Goal: Transaction & Acquisition: Purchase product/service

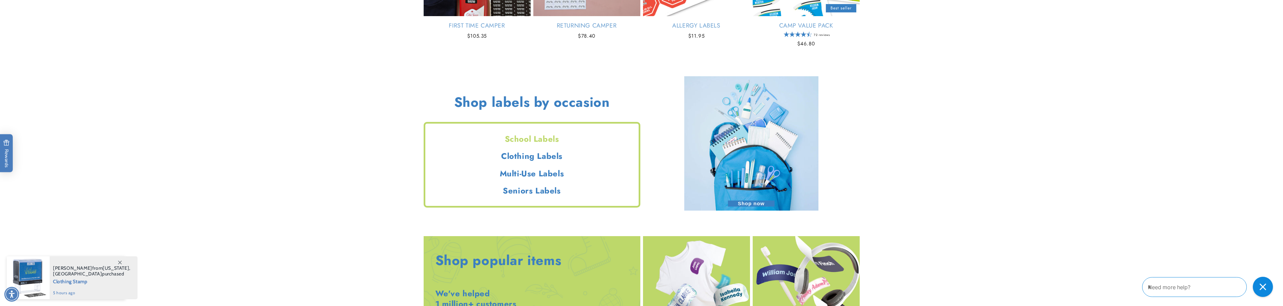
scroll to position [823, 0]
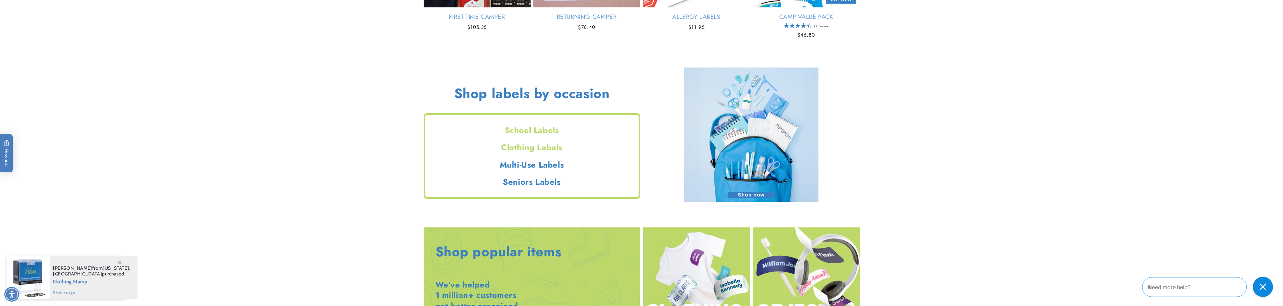
click at [523, 146] on h2 "Clothing Labels" at bounding box center [531, 147] width 213 height 10
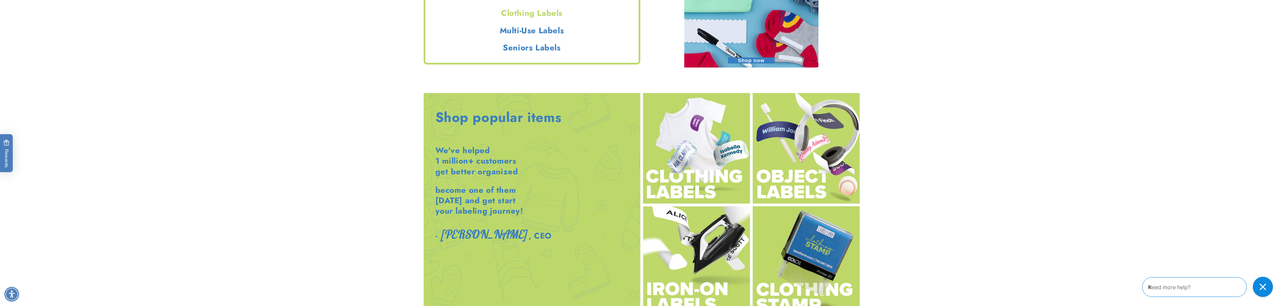
scroll to position [990, 0]
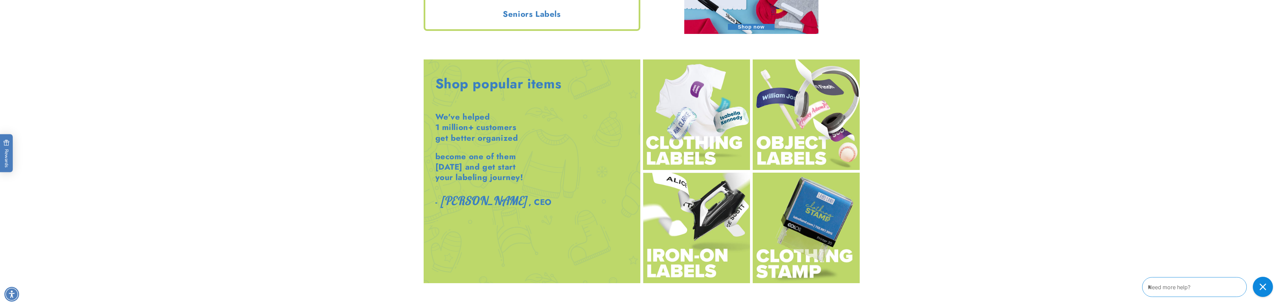
click at [815, 231] on img at bounding box center [806, 227] width 107 height 110
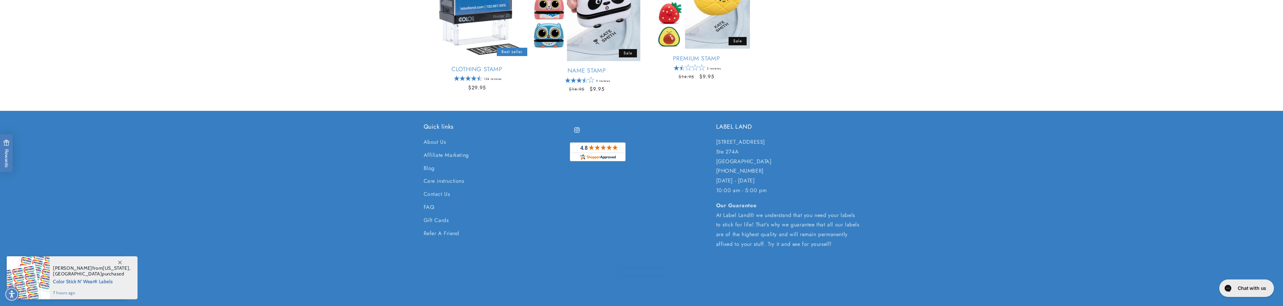
scroll to position [168, 0]
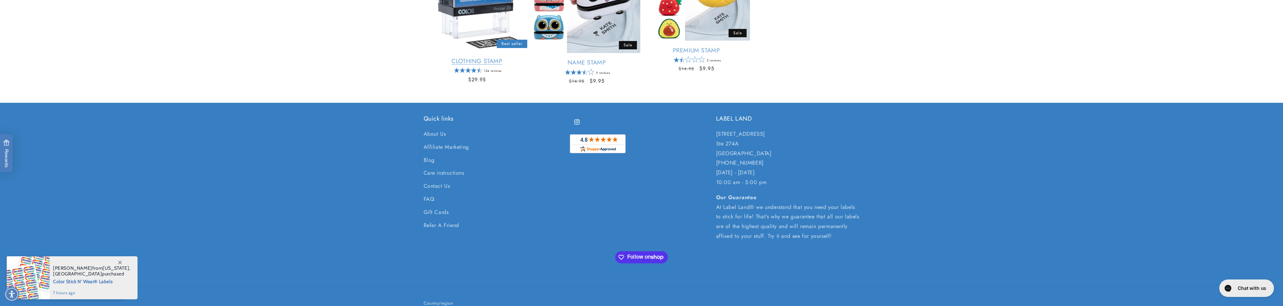
click at [488, 57] on link "Clothing Stamp" at bounding box center [477, 61] width 107 height 8
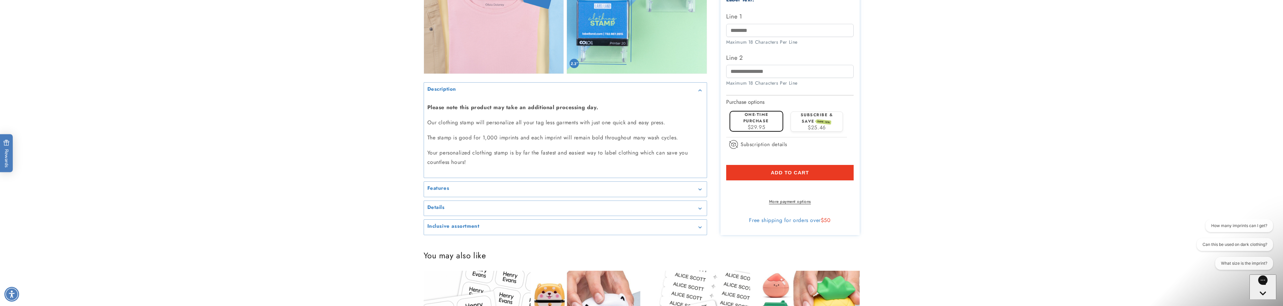
scroll to position [671, 0]
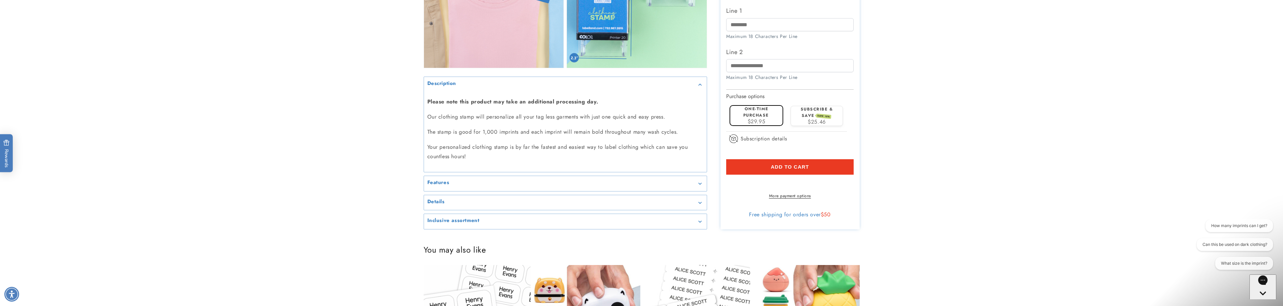
click at [524, 181] on div "Features" at bounding box center [565, 183] width 276 height 5
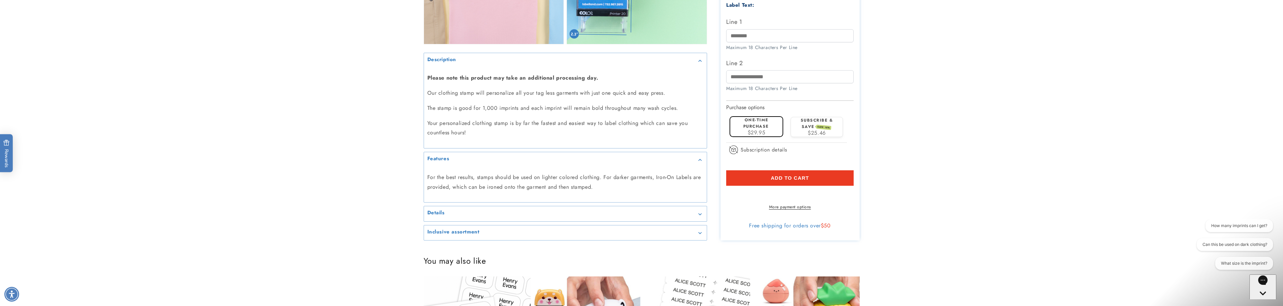
scroll to position [805, 0]
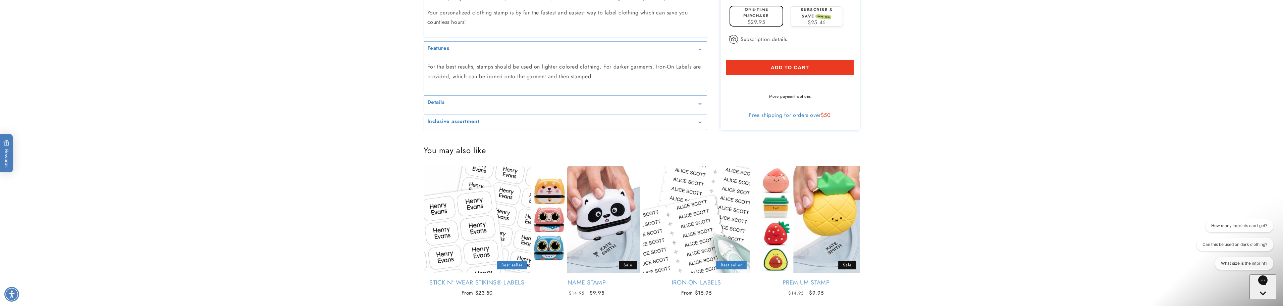
click at [562, 105] on div "Details" at bounding box center [565, 103] width 276 height 5
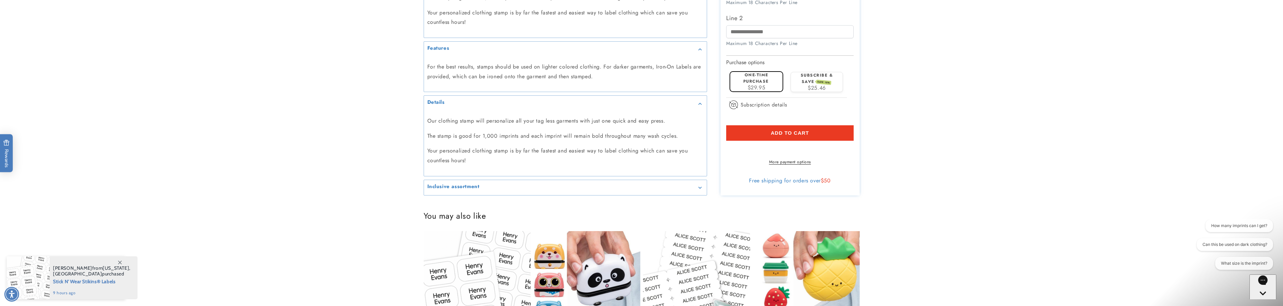
click at [551, 183] on summary "Inclusive assortment" at bounding box center [565, 187] width 283 height 15
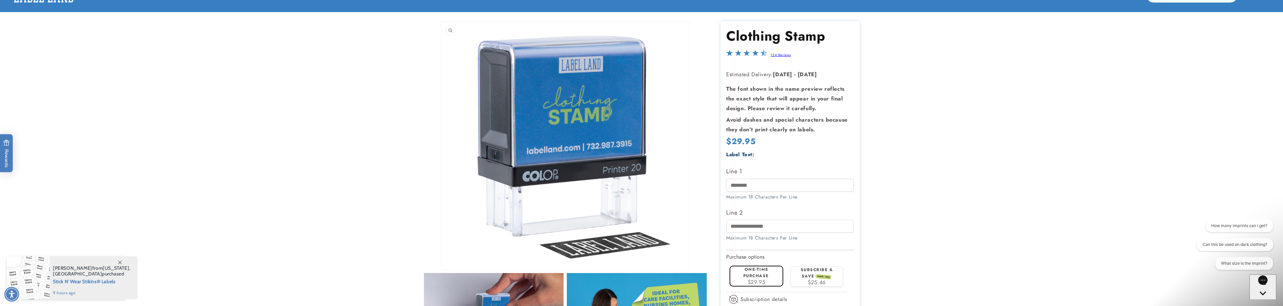
scroll to position [0, 0]
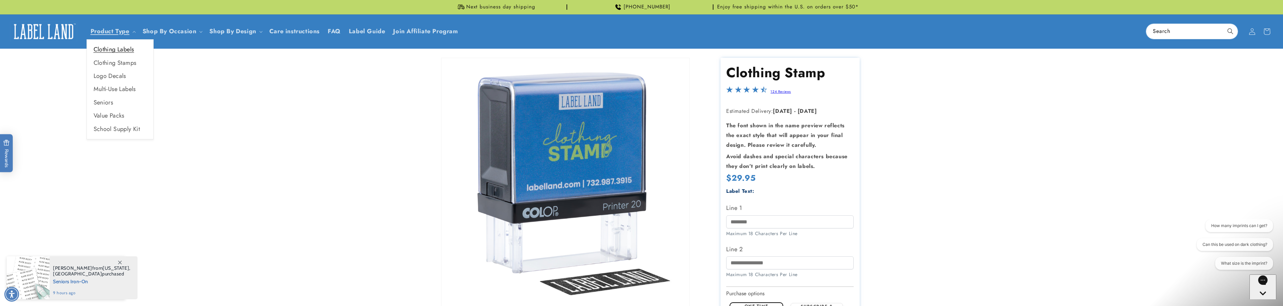
click at [125, 49] on link "Clothing Labels" at bounding box center [120, 49] width 66 height 13
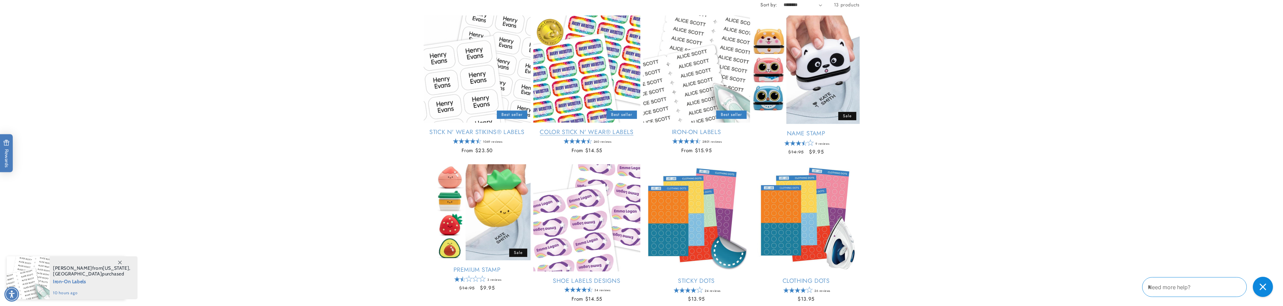
scroll to position [101, 0]
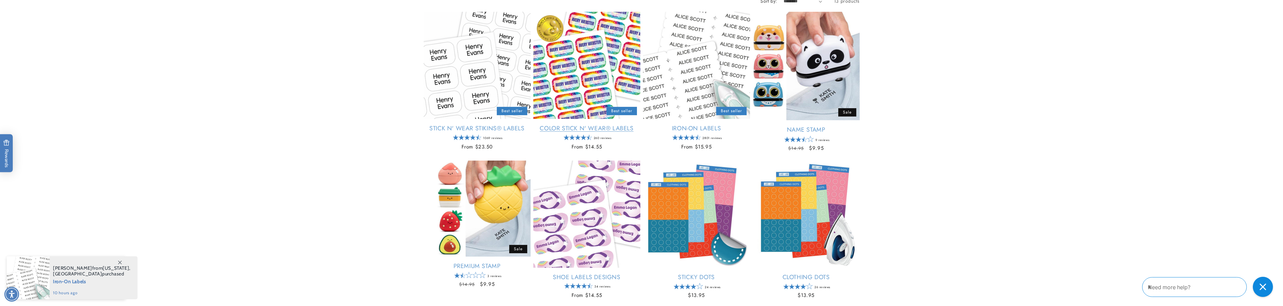
click at [573, 124] on link "Color Stick N' Wear® Labels" at bounding box center [586, 128] width 107 height 8
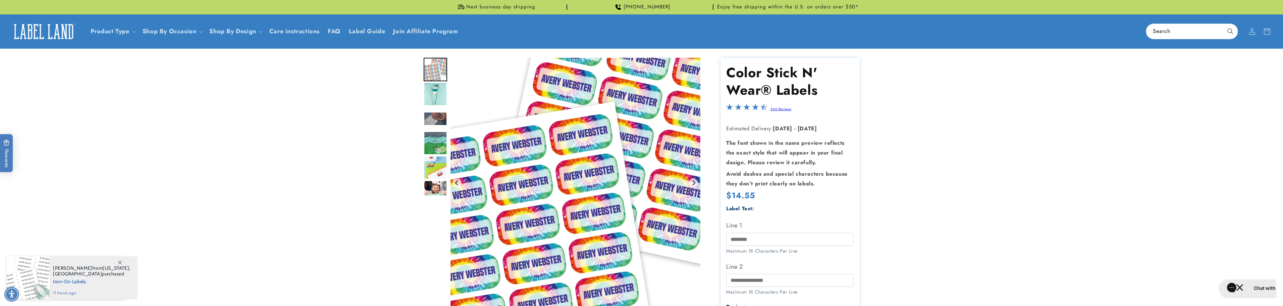
click at [431, 91] on img "Go to slide 2" at bounding box center [435, 93] width 23 height 23
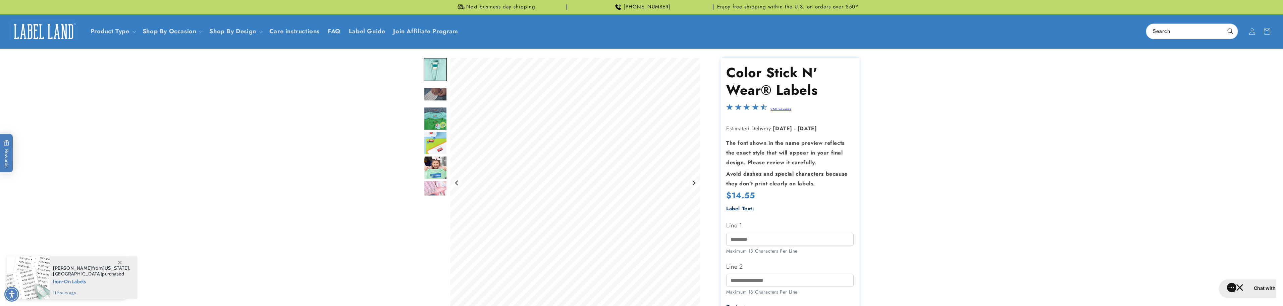
click at [435, 113] on img "Go to slide 4" at bounding box center [435, 118] width 23 height 23
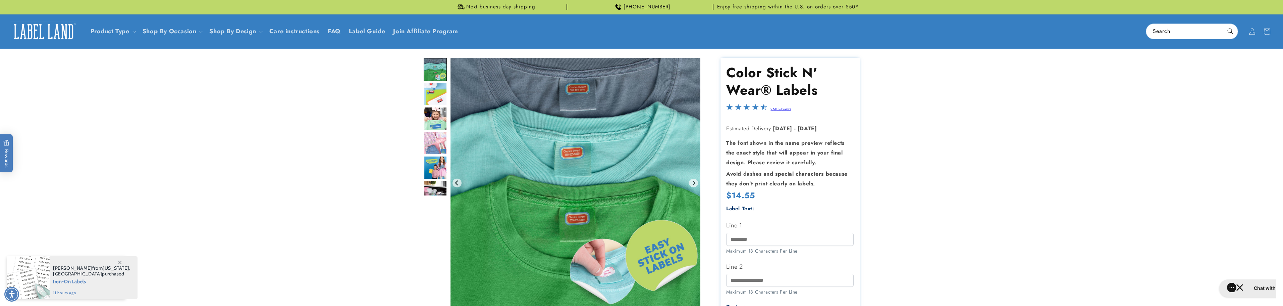
click at [433, 76] on img "Go to slide 4" at bounding box center [435, 69] width 23 height 23
click at [435, 185] on img "Go to slide 9" at bounding box center [435, 191] width 23 height 23
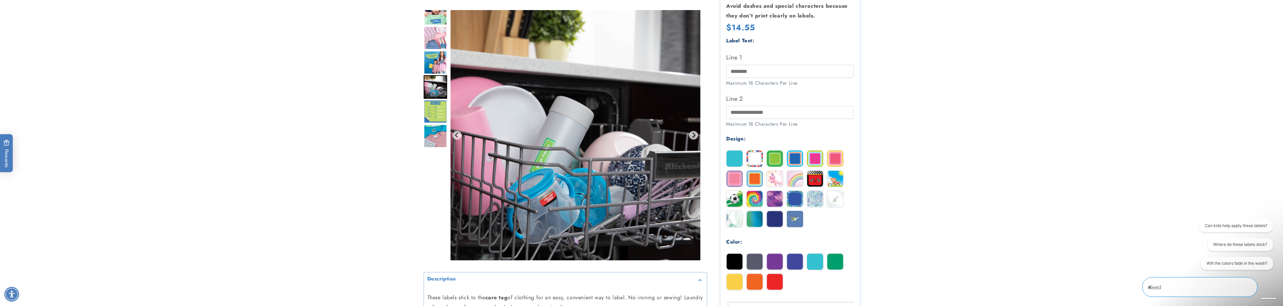
scroll to position [235, 0]
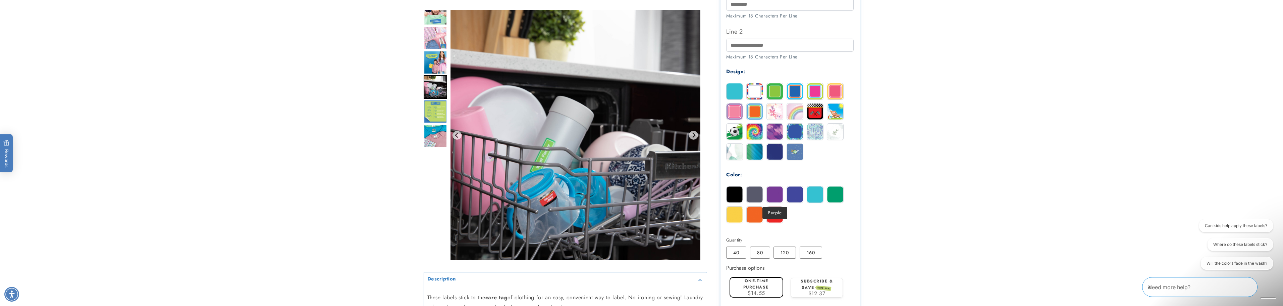
click at [771, 196] on img at bounding box center [775, 194] width 16 height 16
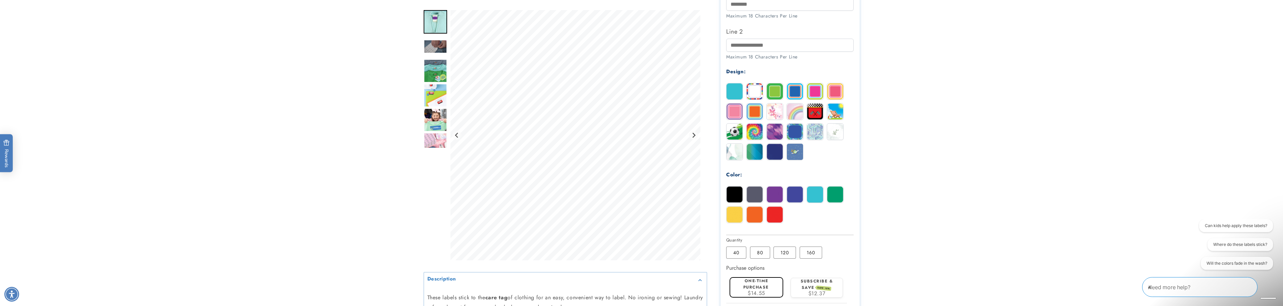
click at [769, 133] on img at bounding box center [775, 131] width 16 height 16
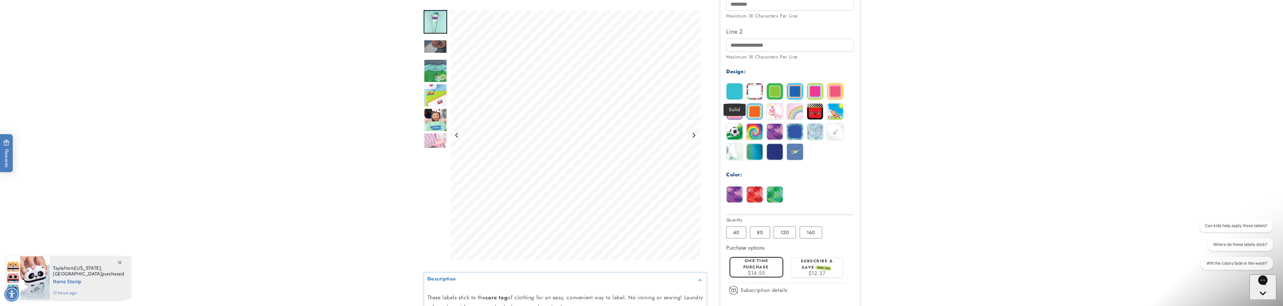
click at [733, 92] on img at bounding box center [735, 91] width 16 height 16
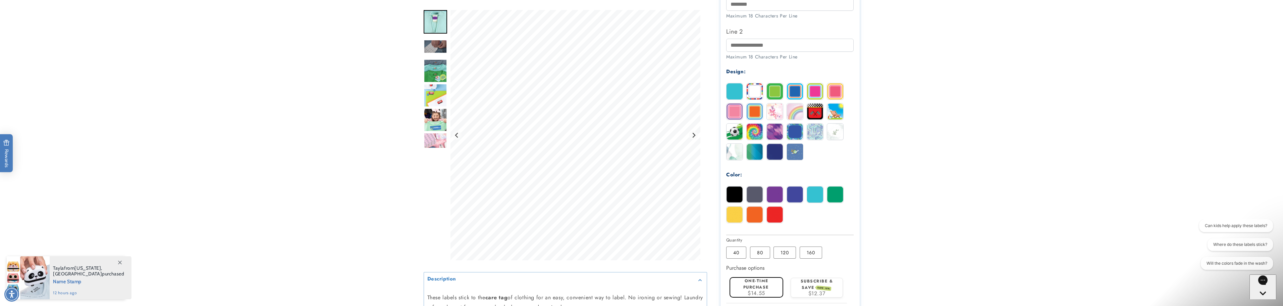
click at [753, 198] on img at bounding box center [755, 194] width 16 height 16
click at [738, 197] on img at bounding box center [735, 194] width 16 height 16
click at [755, 198] on img at bounding box center [755, 194] width 16 height 16
click at [775, 196] on img at bounding box center [775, 194] width 16 height 16
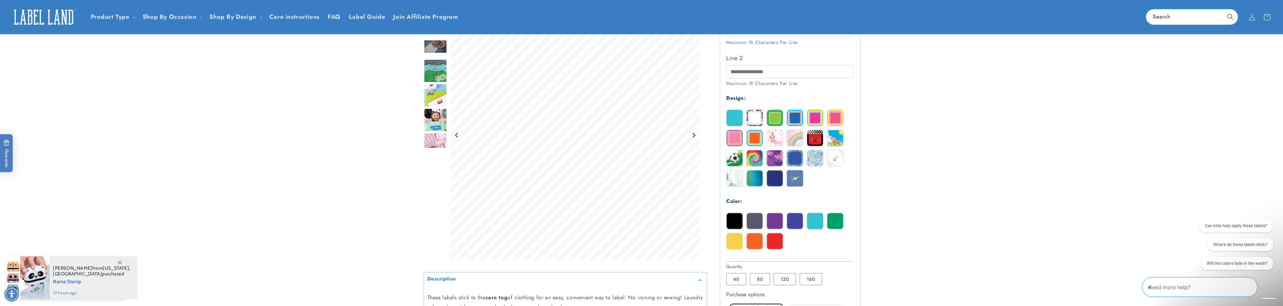
scroll to position [168, 0]
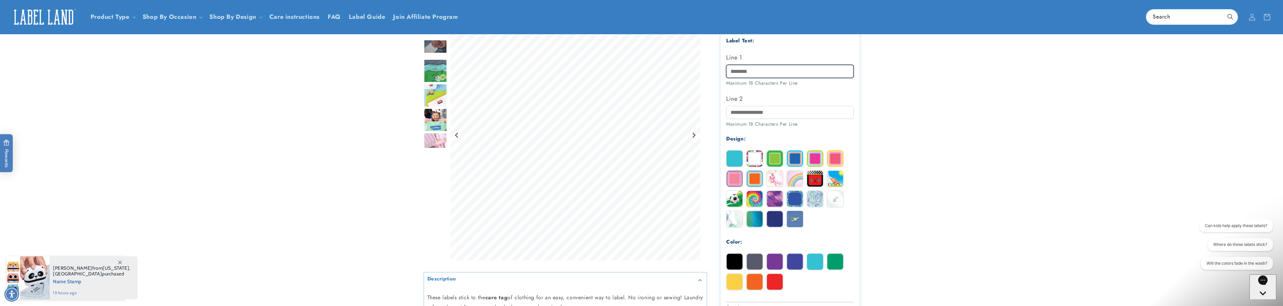
click at [750, 71] on input "Line 1" at bounding box center [789, 71] width 127 height 13
type input "*"
type input "****"
